Goal: Task Accomplishment & Management: Complete application form

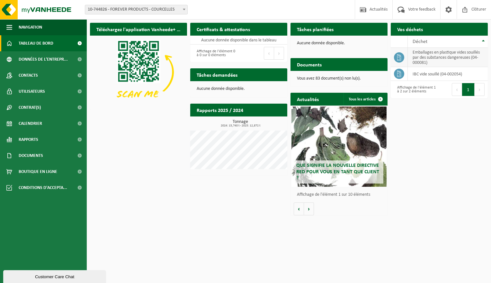
click at [439, 54] on td "emballages en plastique vides souillés par des substances dangereuses (04-00008…" at bounding box center [448, 57] width 80 height 19
click at [464, 40] on span "Demander un transport" at bounding box center [455, 42] width 42 height 4
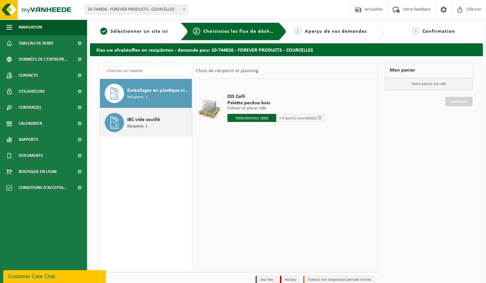
click at [134, 126] on span "Récipients: 1" at bounding box center [137, 127] width 20 height 6
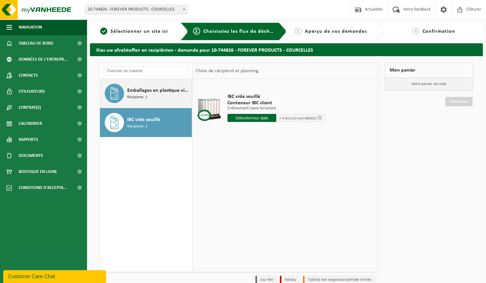
click at [149, 99] on div "Emballages en plastique vides souillés par des substances dangereuses Récipient…" at bounding box center [158, 93] width 63 height 19
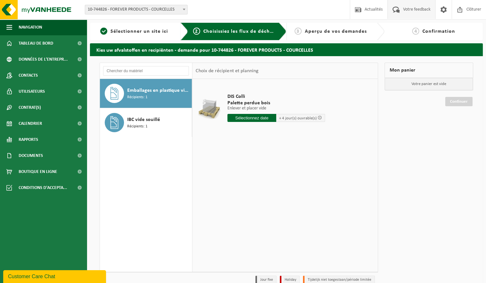
click at [410, 11] on span "Votre feedback" at bounding box center [416, 9] width 31 height 19
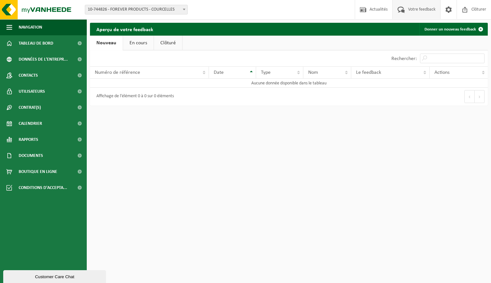
click at [141, 44] on link "En cours" at bounding box center [138, 43] width 31 height 15
click at [161, 43] on link "Clôturé" at bounding box center [167, 43] width 28 height 15
click at [135, 45] on link "En cours" at bounding box center [136, 43] width 31 height 15
click at [109, 43] on link "Nouveau" at bounding box center [105, 43] width 31 height 15
click at [383, 11] on span "Actualités" at bounding box center [378, 9] width 21 height 19
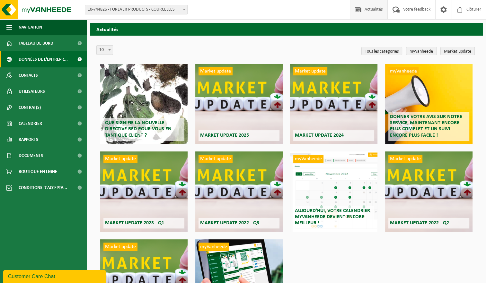
click at [30, 60] on span "Données de l'entrepr..." at bounding box center [43, 59] width 49 height 16
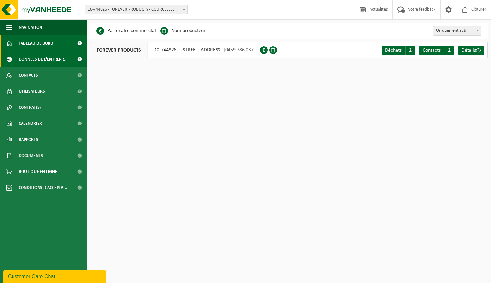
click at [36, 44] on span "Tableau de bord" at bounding box center [36, 43] width 35 height 16
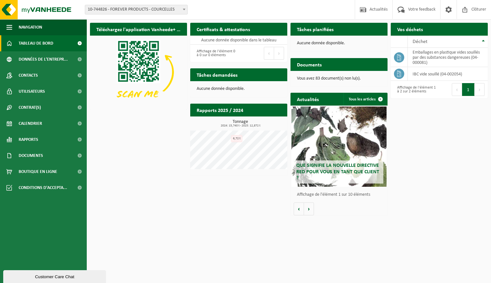
click at [450, 40] on span "Demander un transport" at bounding box center [455, 42] width 42 height 4
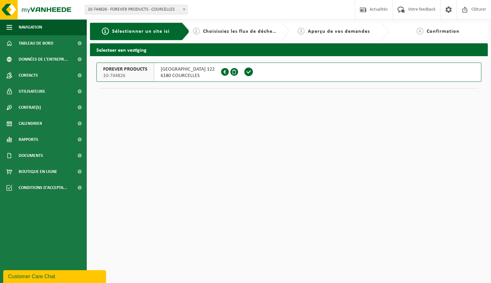
click at [117, 75] on span "10-744826" at bounding box center [125, 76] width 44 height 6
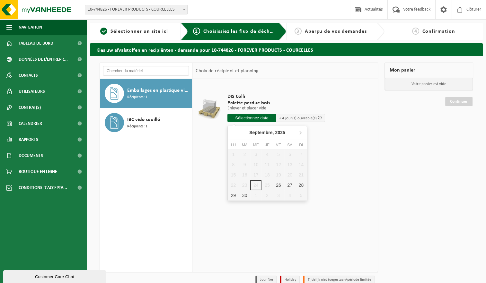
click at [244, 116] on input "text" at bounding box center [251, 118] width 49 height 8
click at [279, 184] on div "26" at bounding box center [278, 185] width 11 height 10
type input "à partir de 2025-09-26"
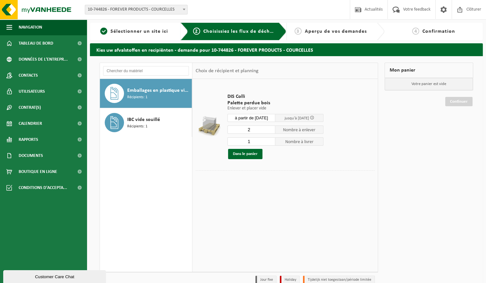
click at [271, 129] on input "2" at bounding box center [251, 130] width 48 height 8
click at [271, 129] on input "3" at bounding box center [251, 130] width 48 height 8
click at [271, 128] on input "4" at bounding box center [251, 130] width 48 height 8
click at [271, 128] on input "5" at bounding box center [251, 130] width 48 height 8
click at [271, 128] on input "6" at bounding box center [251, 130] width 48 height 8
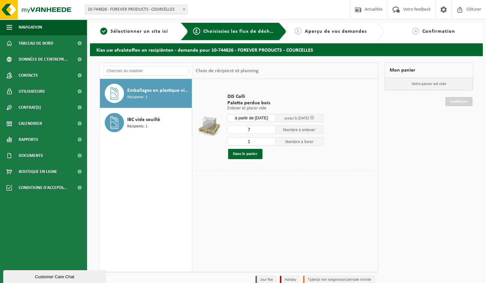
click at [271, 128] on input "7" at bounding box center [251, 130] width 48 height 8
click at [271, 128] on input "8" at bounding box center [251, 130] width 48 height 8
click at [271, 128] on input "9" at bounding box center [251, 130] width 48 height 8
click at [271, 128] on input "10" at bounding box center [251, 130] width 48 height 8
click at [271, 128] on input "11" at bounding box center [251, 130] width 48 height 8
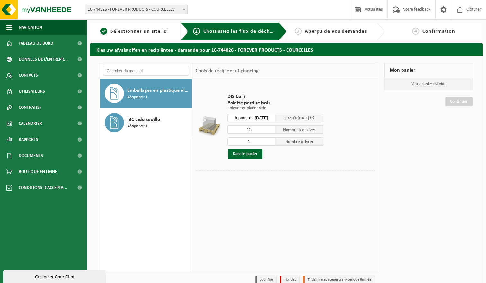
click at [271, 128] on input "12" at bounding box center [251, 130] width 48 height 8
click at [271, 128] on input "13" at bounding box center [251, 130] width 48 height 8
click at [271, 128] on input "27" at bounding box center [251, 130] width 48 height 8
click at [270, 127] on input "28" at bounding box center [251, 130] width 48 height 8
click at [270, 127] on input "29" at bounding box center [251, 130] width 48 height 8
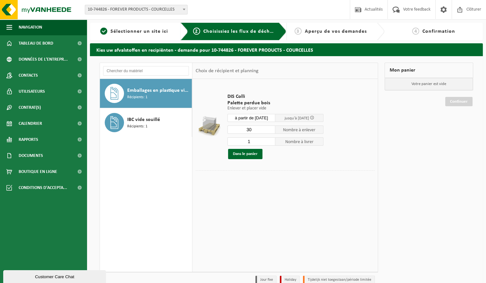
click at [270, 127] on input "30" at bounding box center [251, 130] width 48 height 8
click at [270, 127] on input "31" at bounding box center [251, 130] width 48 height 8
click at [270, 127] on input "32" at bounding box center [251, 130] width 48 height 8
click at [270, 127] on input "33" at bounding box center [251, 130] width 48 height 8
click at [270, 127] on input "34" at bounding box center [251, 130] width 48 height 8
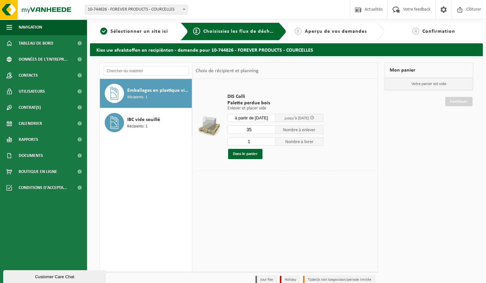
click at [270, 127] on input "35" at bounding box center [251, 130] width 48 height 8
click at [270, 127] on input "36" at bounding box center [251, 130] width 48 height 8
click at [270, 127] on input "37" at bounding box center [251, 130] width 48 height 8
click at [270, 127] on input "38" at bounding box center [251, 130] width 48 height 8
click at [270, 127] on input "39" at bounding box center [251, 130] width 48 height 8
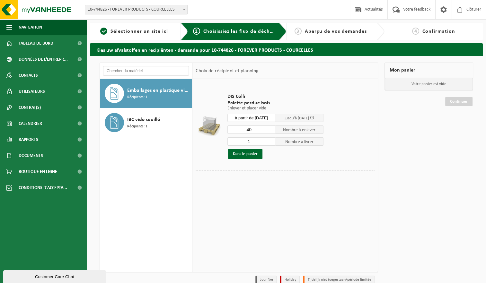
click at [270, 127] on input "40" at bounding box center [251, 130] width 48 height 8
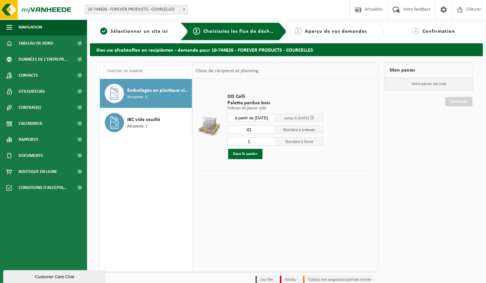
click at [271, 129] on input "41" at bounding box center [251, 130] width 48 height 8
click at [271, 129] on input "42" at bounding box center [251, 130] width 48 height 8
click at [271, 128] on input "43" at bounding box center [251, 130] width 48 height 8
click at [271, 128] on input "44" at bounding box center [251, 130] width 48 height 8
click at [271, 128] on input "45" at bounding box center [251, 130] width 48 height 8
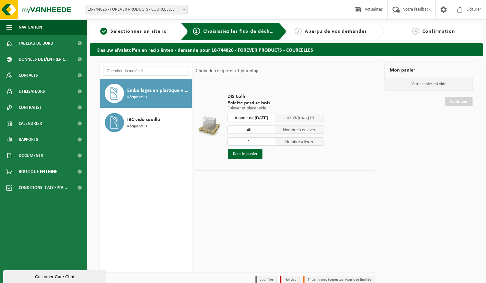
click at [271, 128] on input "46" at bounding box center [251, 130] width 48 height 8
click at [271, 128] on input "47" at bounding box center [251, 130] width 48 height 8
click at [271, 128] on input "48" at bounding box center [251, 130] width 48 height 8
click at [271, 128] on input "49" at bounding box center [251, 130] width 48 height 8
type input "50"
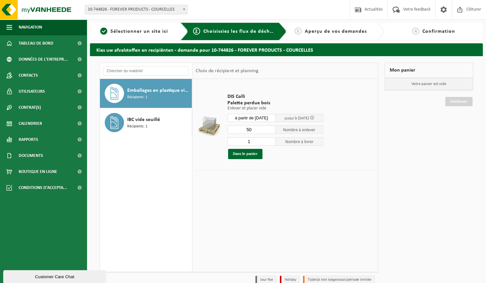
click at [271, 128] on input "50" at bounding box center [251, 130] width 48 height 8
click at [246, 159] on button "Dans le panier" at bounding box center [245, 154] width 34 height 10
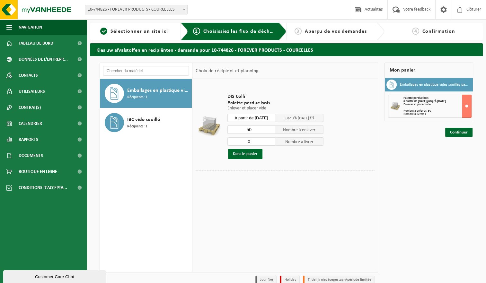
type input "0"
click at [271, 142] on input "0" at bounding box center [251, 141] width 48 height 8
click at [247, 154] on button "Dans le panier" at bounding box center [245, 154] width 34 height 10
click at [459, 131] on link "Continuer" at bounding box center [458, 132] width 27 height 9
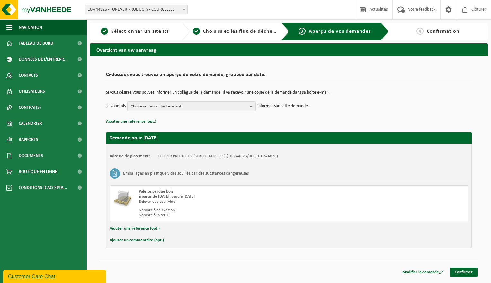
click at [218, 107] on span "Choisissez un contact existant" at bounding box center [189, 107] width 116 height 10
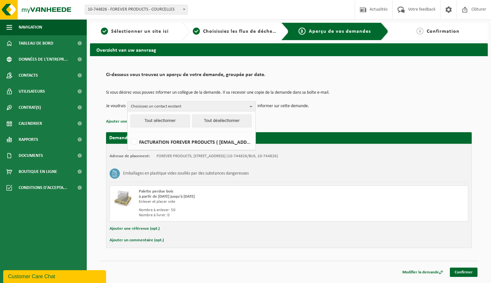
click at [239, 106] on span "Choisissez un contact existant" at bounding box center [189, 107] width 116 height 10
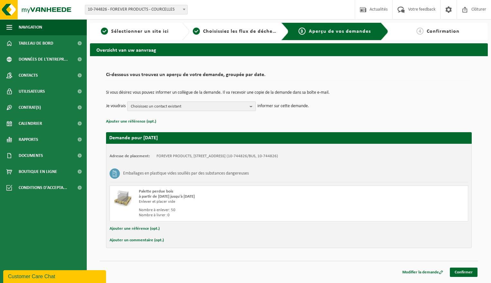
click at [189, 106] on span "Choisissez un contact existant" at bounding box center [189, 107] width 116 height 10
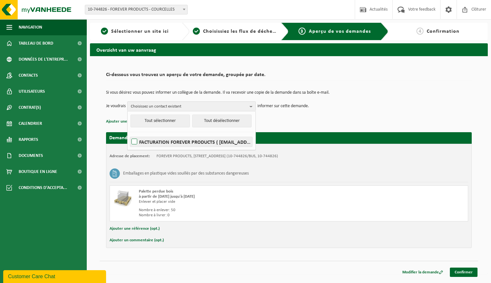
click at [134, 142] on label "FACTURATION FOREVER PRODUCTS ( adimaio@forever-products.be )" at bounding box center [191, 142] width 122 height 10
click at [129, 134] on input "FACTURATION FOREVER PRODUCTS ( adimaio@forever-products.be )" at bounding box center [129, 134] width 0 height 0
checkbox input "true"
click at [356, 138] on h2 "Demande pour 2025-09-26" at bounding box center [288, 138] width 365 height 12
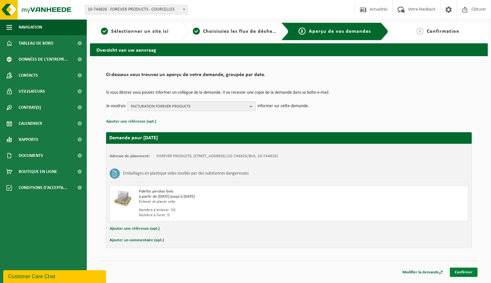
click at [465, 274] on link "Confirmer" at bounding box center [464, 272] width 28 height 9
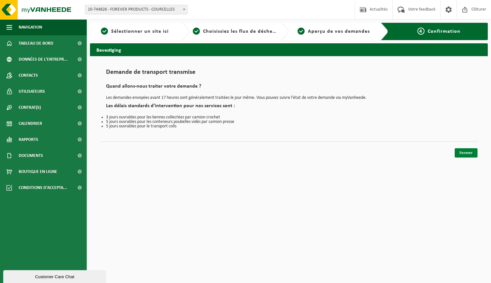
click at [469, 154] on link "Fermer" at bounding box center [465, 152] width 23 height 9
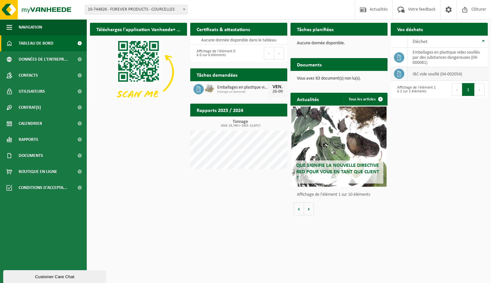
click at [401, 74] on icon at bounding box center [399, 74] width 6 height 6
click at [460, 72] on td "IBC vide souillé (04-002054)" at bounding box center [448, 74] width 80 height 14
click at [459, 75] on td "IBC vide souillé (04-002054)" at bounding box center [448, 74] width 80 height 14
click at [401, 73] on icon at bounding box center [399, 74] width 6 height 6
click at [449, 40] on span "Demander un transport" at bounding box center [455, 42] width 42 height 4
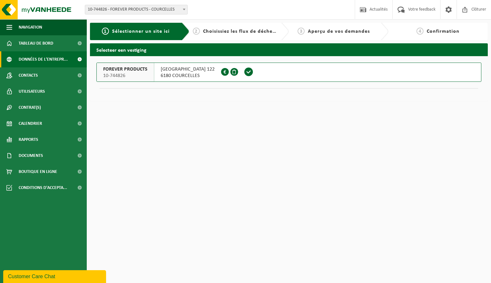
click at [17, 59] on link "Données de l'entrepr..." at bounding box center [43, 59] width 87 height 16
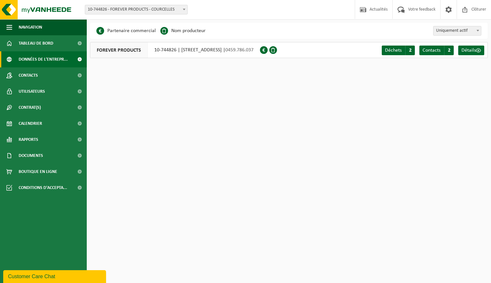
click at [18, 58] on link "Données de l'entrepr..." at bounding box center [43, 59] width 87 height 16
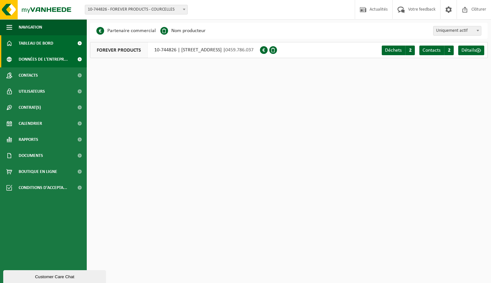
click at [30, 44] on span "Tableau de bord" at bounding box center [36, 43] width 35 height 16
